Goal: Task Accomplishment & Management: Manage account settings

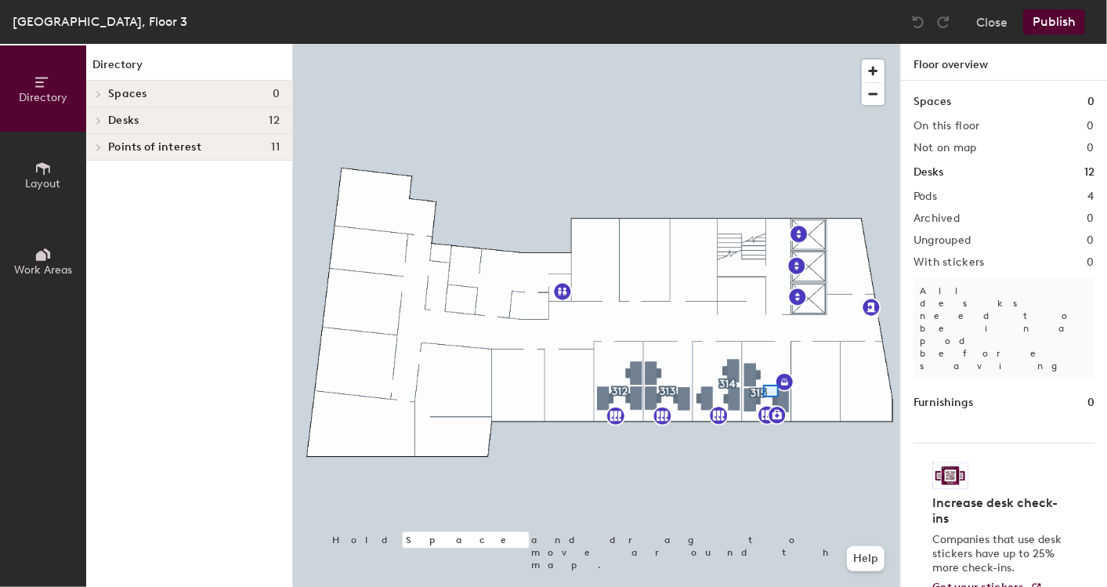
click at [763, 44] on div at bounding box center [596, 44] width 607 height 0
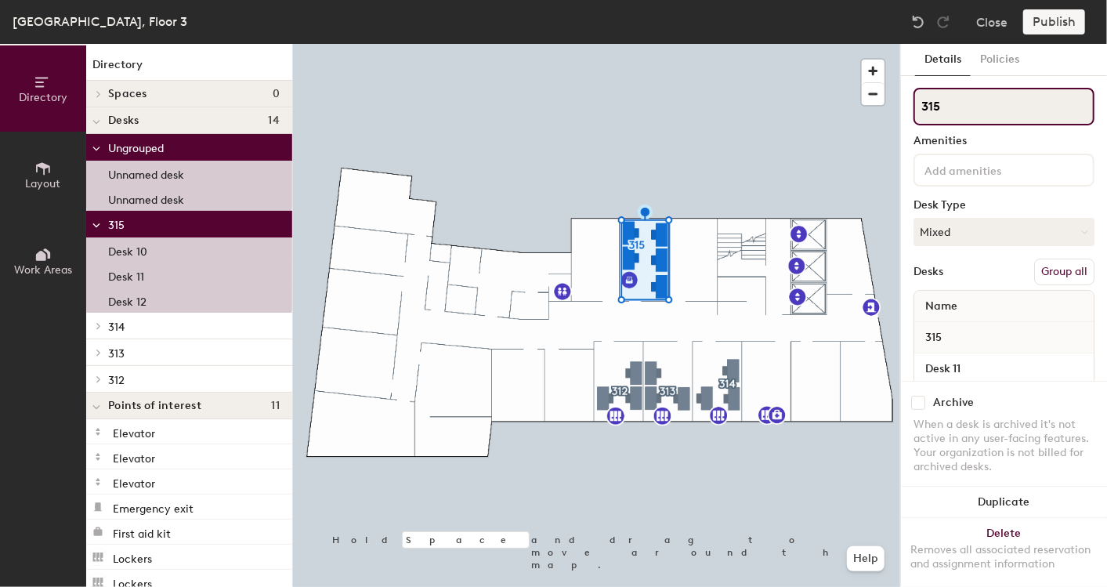
click at [941, 107] on input "315" at bounding box center [1003, 107] width 181 height 38
type input "302"
click at [1002, 143] on div "Amenities" at bounding box center [1003, 141] width 181 height 13
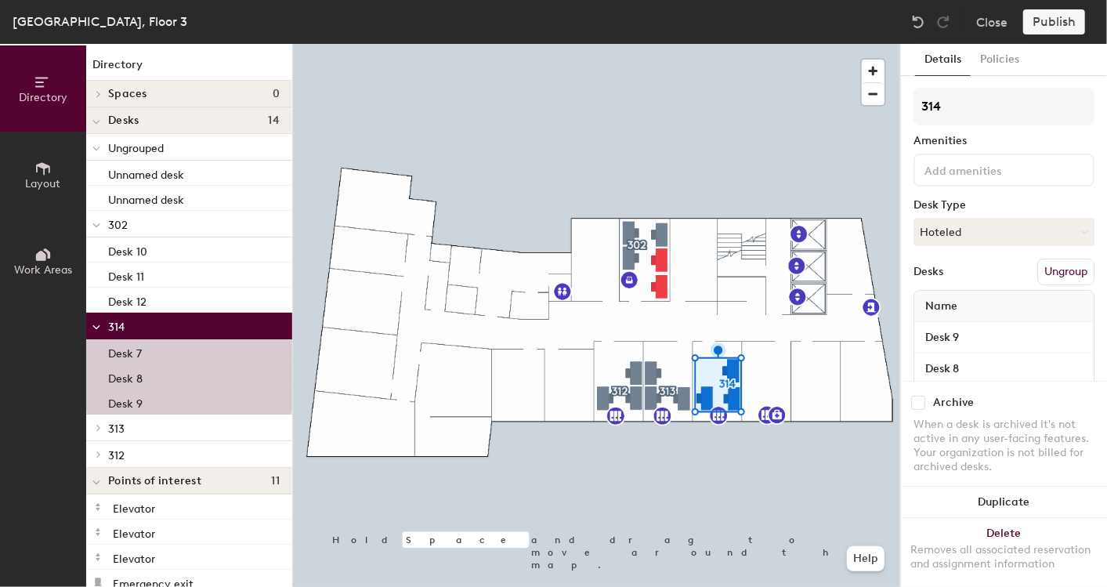
scroll to position [69, 0]
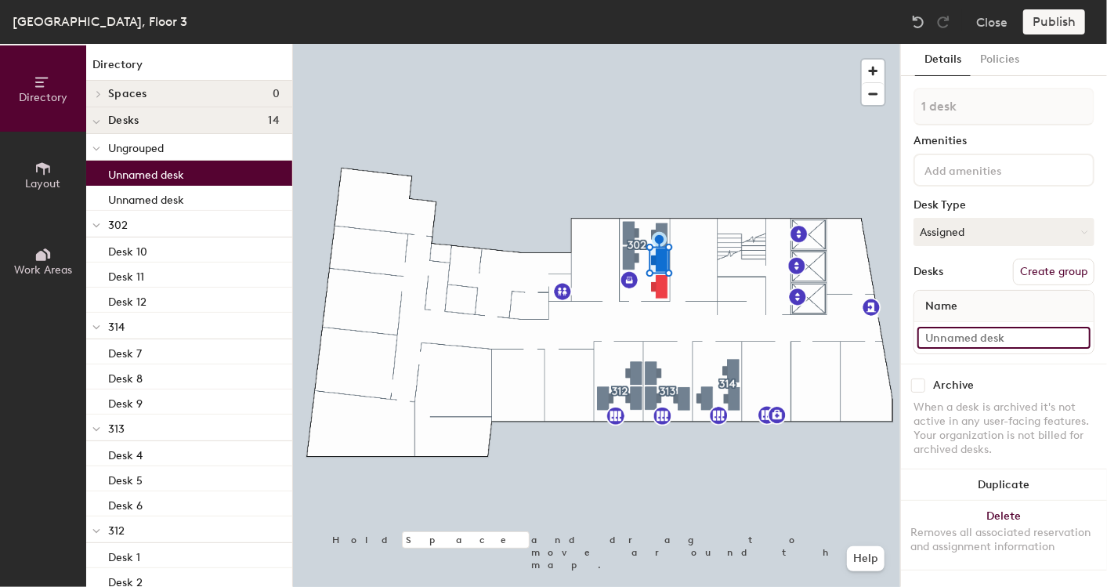
click at [941, 333] on input at bounding box center [1003, 338] width 173 height 22
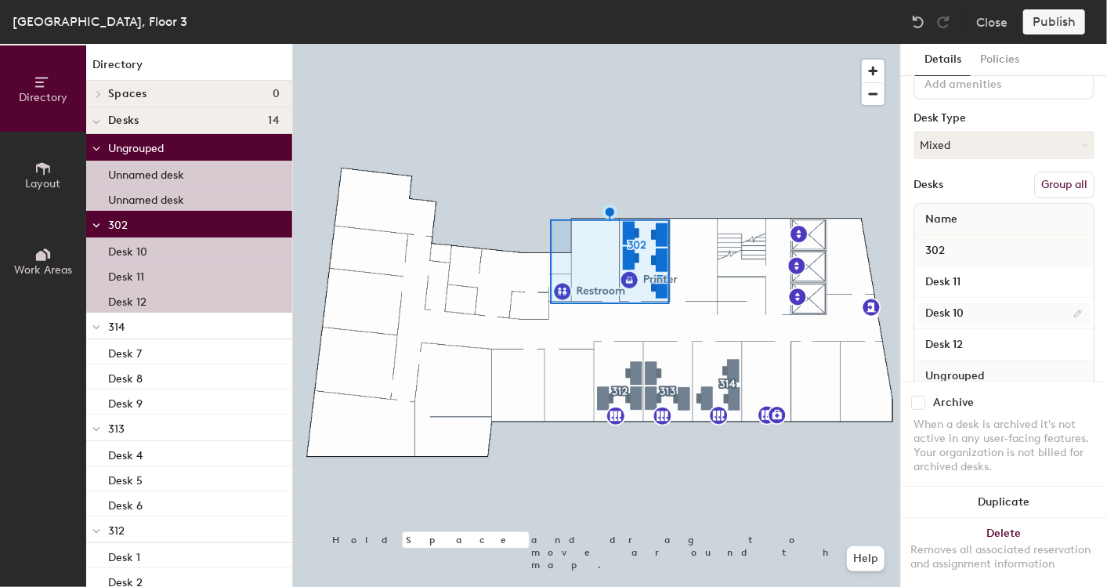
scroll to position [174, 0]
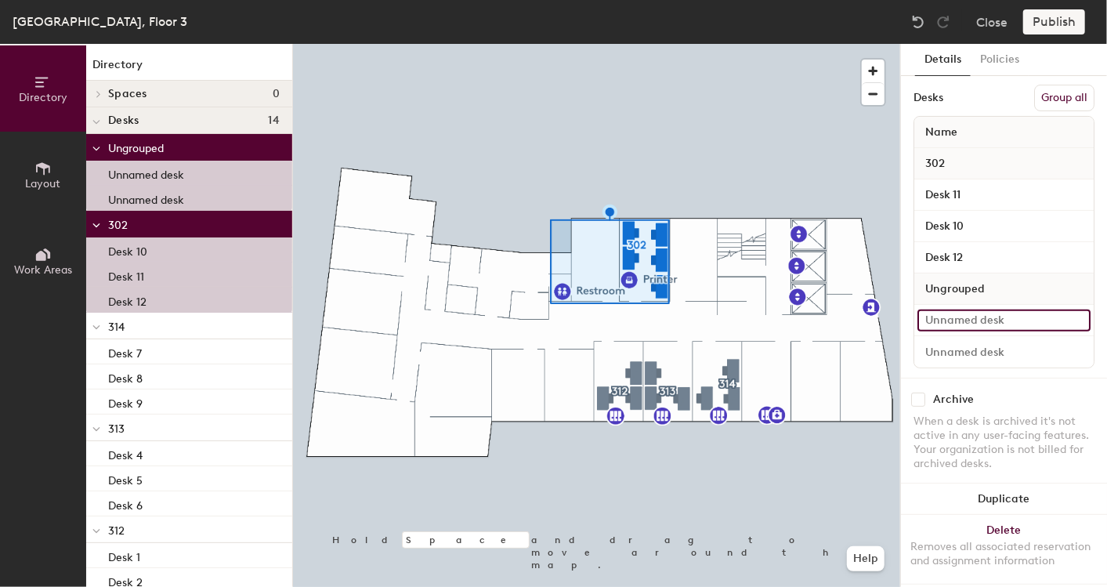
click at [948, 320] on input at bounding box center [1003, 320] width 173 height 22
type input "Desk 13"
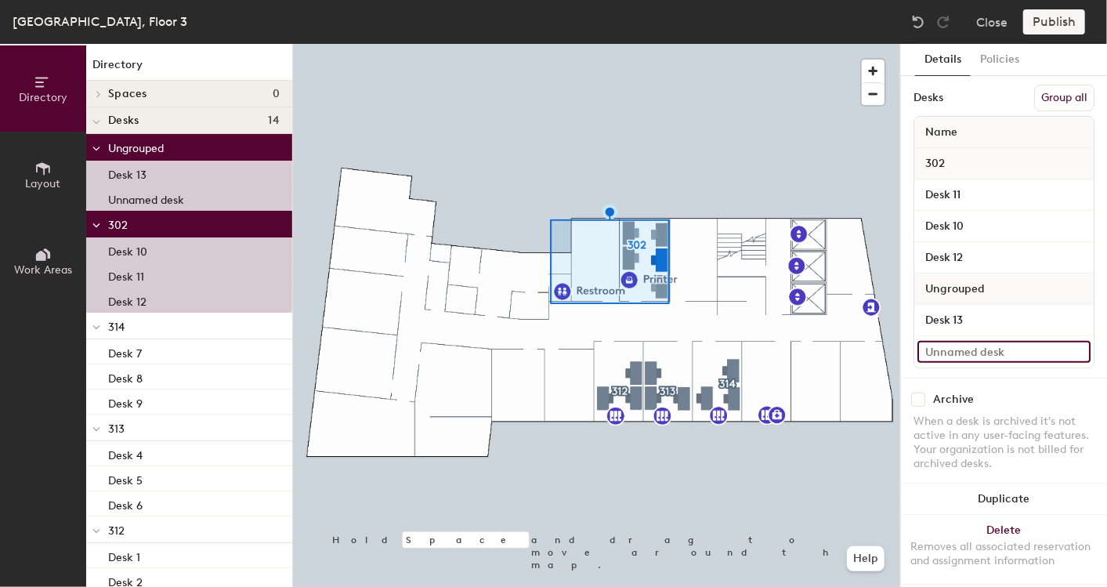
click at [977, 347] on input at bounding box center [1003, 352] width 173 height 22
type input "Desk 14"
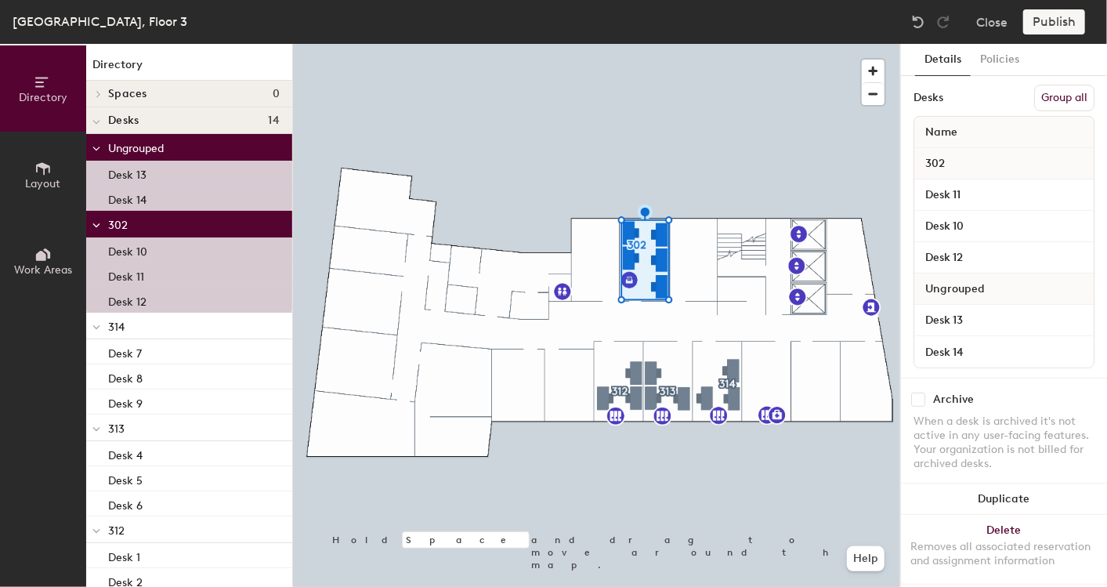
click at [1050, 94] on button "Group all" at bounding box center [1064, 98] width 60 height 27
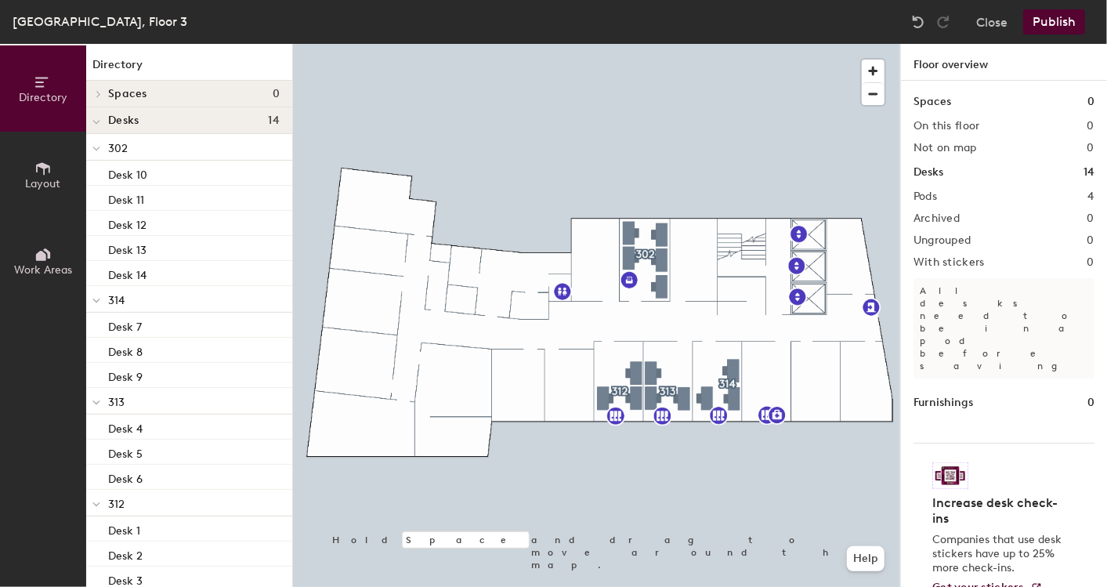
click at [705, 44] on div at bounding box center [596, 44] width 607 height 0
click at [822, 453] on span "Delete" at bounding box center [820, 450] width 55 height 27
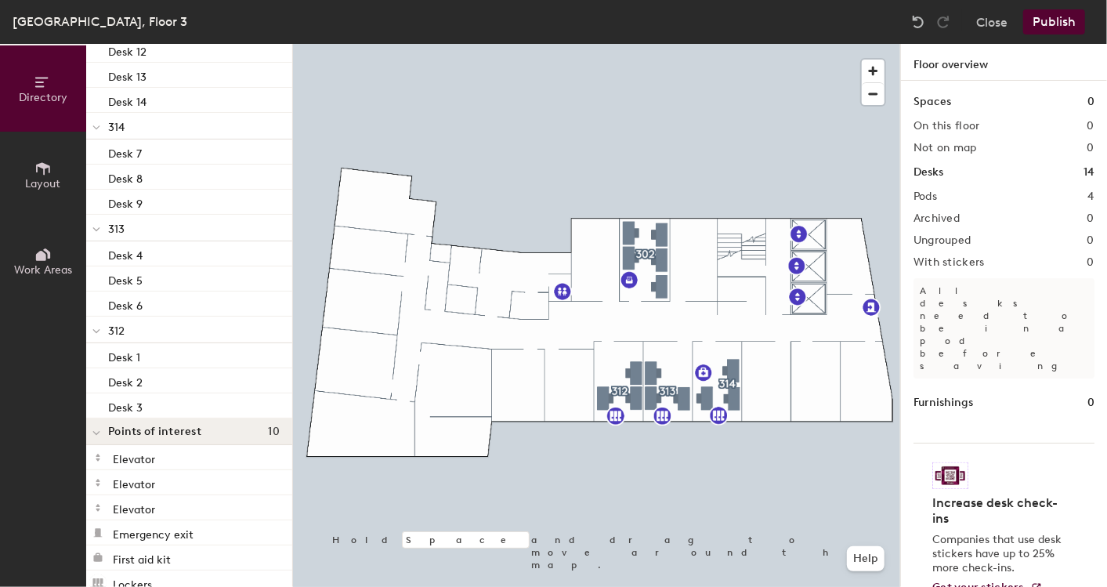
scroll to position [174, 0]
